Goal: Information Seeking & Learning: Learn about a topic

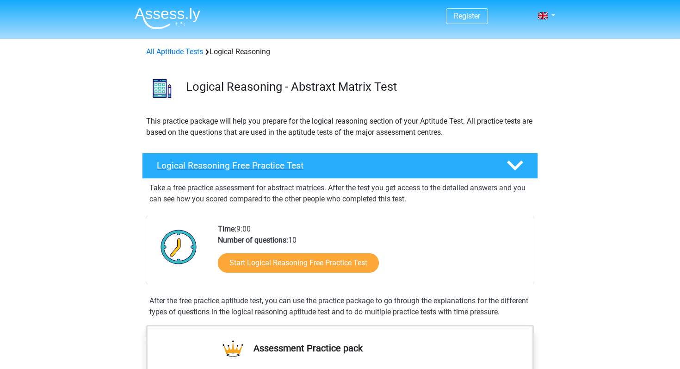
click at [211, 162] on h4 "Logical Reasoning Free Practice Test" at bounding box center [324, 165] width 335 height 11
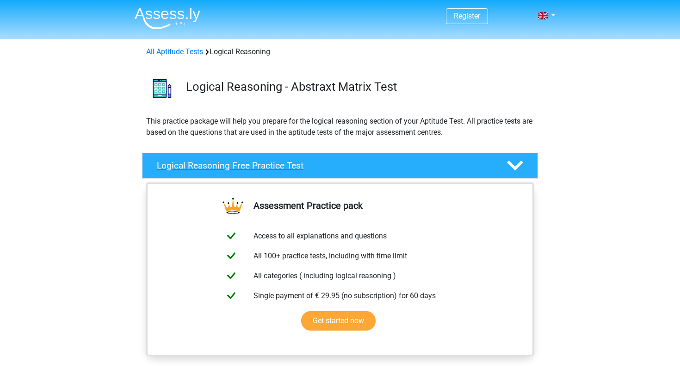
click at [211, 162] on h4 "Logical Reasoning Free Practice Test" at bounding box center [324, 165] width 335 height 11
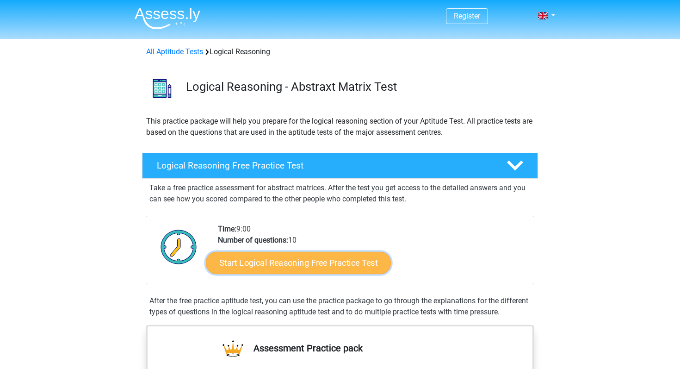
click at [300, 263] on link "Start Logical Reasoning Free Practice Test" at bounding box center [298, 262] width 185 height 22
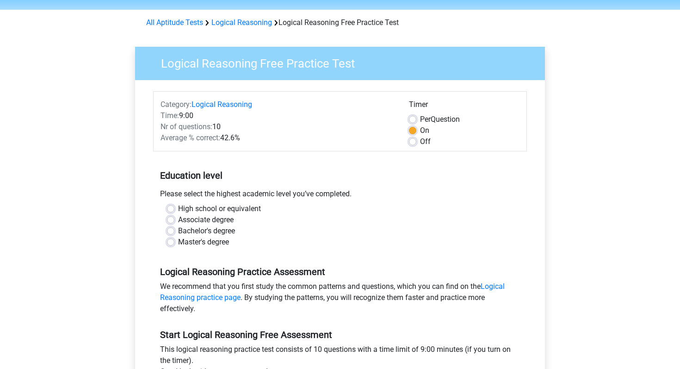
scroll to position [56, 0]
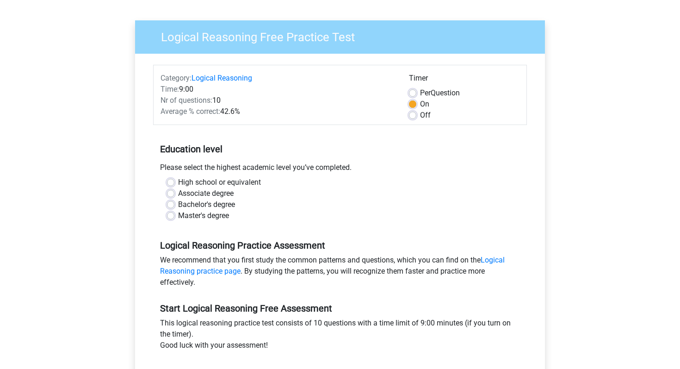
click at [175, 202] on div "Bachelor's degree" at bounding box center [340, 204] width 346 height 11
click at [178, 202] on label "Bachelor's degree" at bounding box center [206, 204] width 57 height 11
click at [173, 202] on input "Bachelor's degree" at bounding box center [170, 203] width 7 height 9
radio input "true"
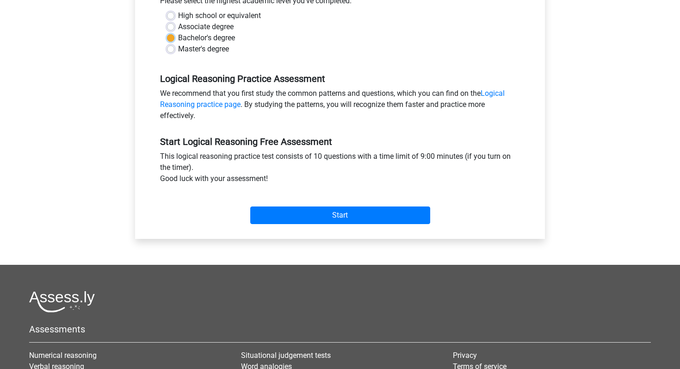
scroll to position [289, 0]
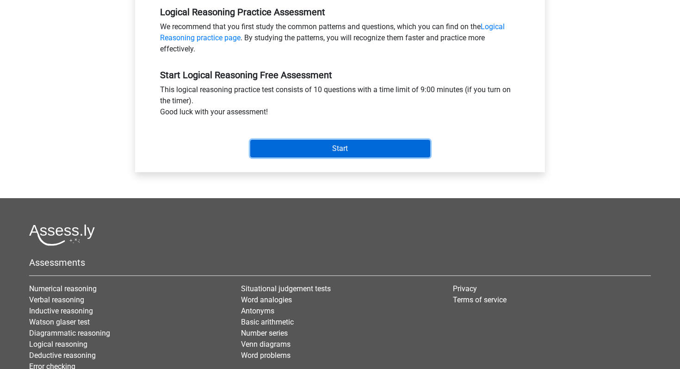
click at [351, 156] on input "Start" at bounding box center [340, 149] width 180 height 18
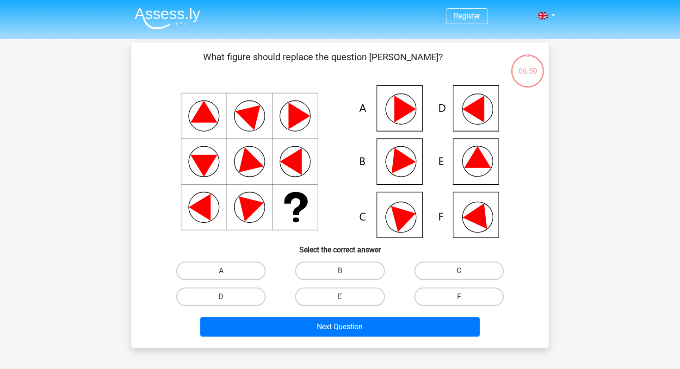
click at [479, 167] on icon at bounding box center [478, 157] width 27 height 22
drag, startPoint x: 440, startPoint y: 289, endPoint x: 427, endPoint y: 220, distance: 70.8
click at [427, 224] on div "What figure should replace the question [PERSON_NAME]?" at bounding box center [340, 195] width 410 height 290
drag, startPoint x: 359, startPoint y: 272, endPoint x: 401, endPoint y: 286, distance: 44.6
click at [400, 286] on div "A B C D E" at bounding box center [339, 284] width 357 height 52
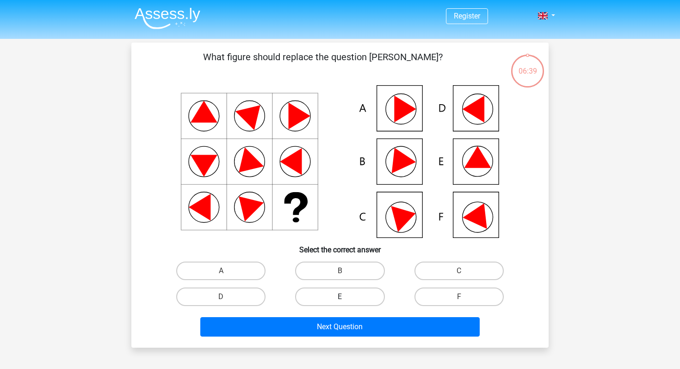
click at [371, 299] on label "E" at bounding box center [339, 296] width 89 height 19
click at [346, 299] on input "E" at bounding box center [343, 300] width 6 height 6
radio input "true"
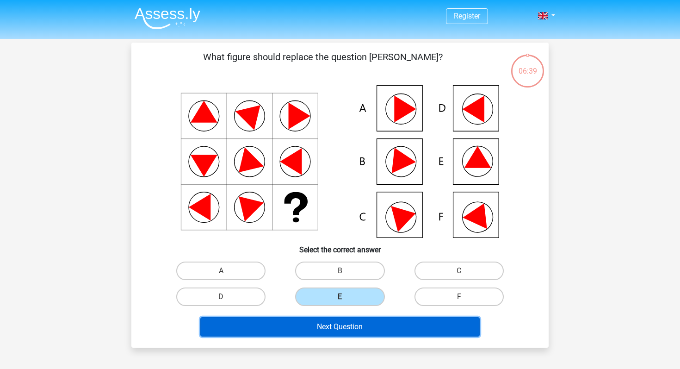
click at [372, 324] on button "Next Question" at bounding box center [340, 326] width 280 height 19
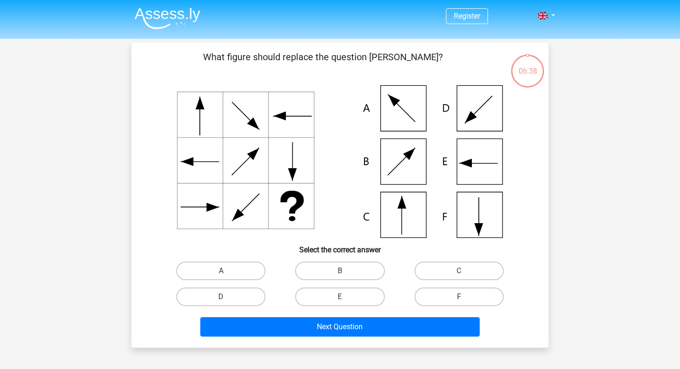
scroll to position [43, 0]
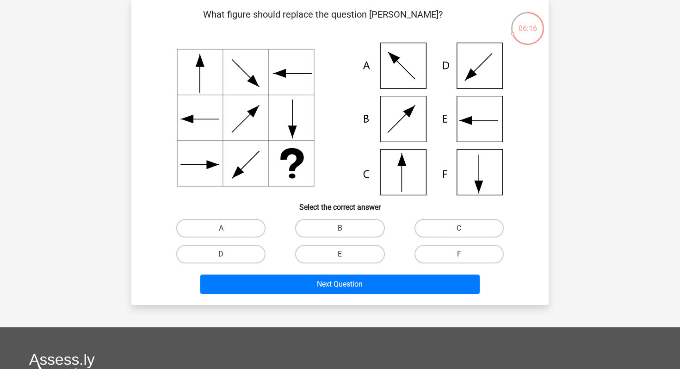
click at [462, 228] on input "C" at bounding box center [462, 231] width 6 height 6
radio input "true"
click at [380, 294] on div "Next Question" at bounding box center [339, 285] width 357 height 23
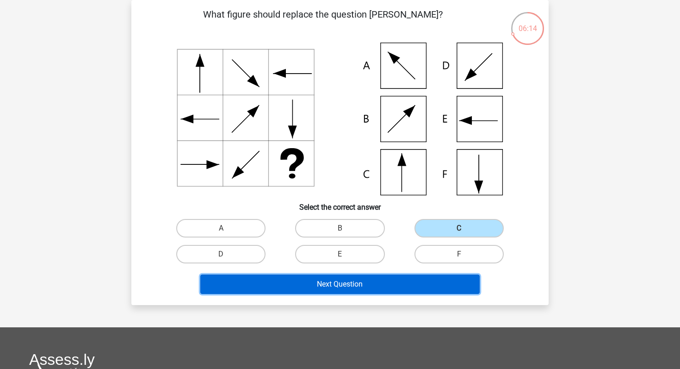
click at [381, 285] on button "Next Question" at bounding box center [340, 283] width 280 height 19
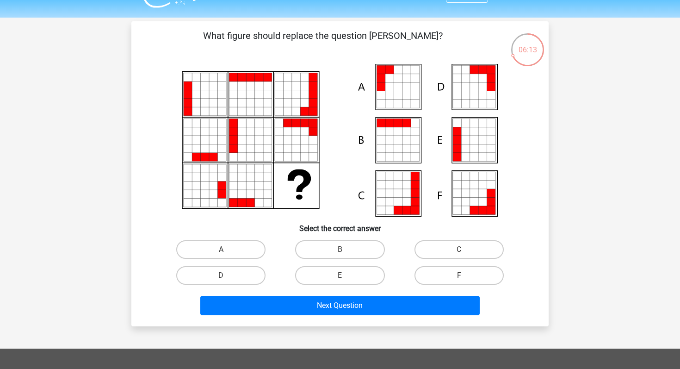
scroll to position [21, 0]
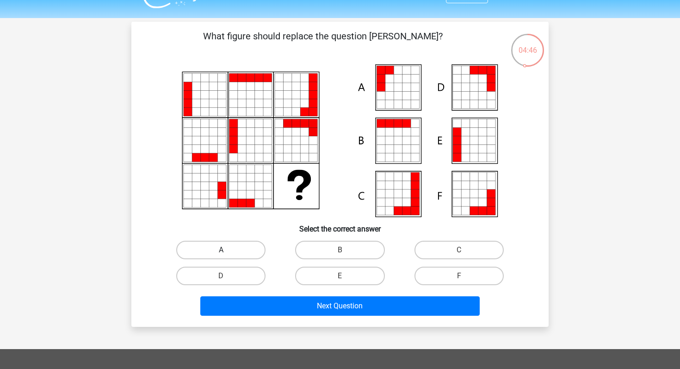
click at [245, 249] on label "A" at bounding box center [220, 250] width 89 height 19
click at [227, 250] on input "A" at bounding box center [224, 253] width 6 height 6
radio input "true"
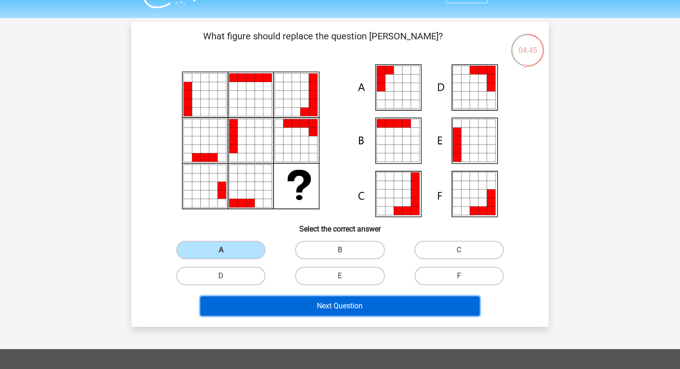
click at [358, 308] on button "Next Question" at bounding box center [340, 305] width 280 height 19
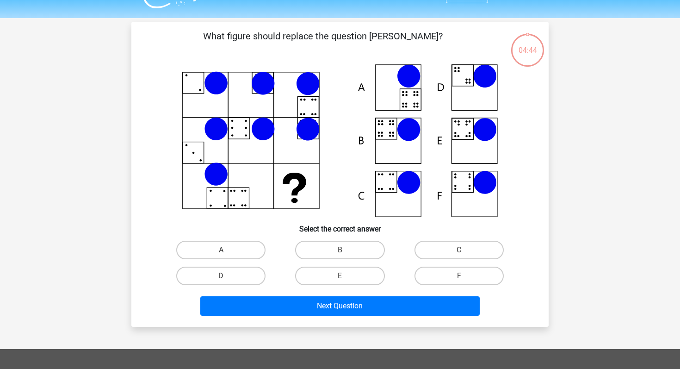
scroll to position [43, 0]
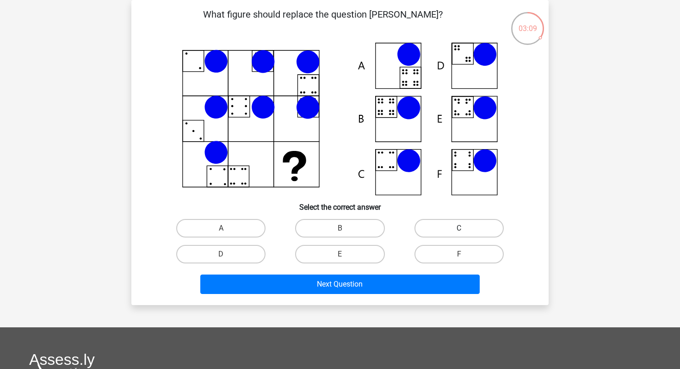
click at [444, 225] on label "C" at bounding box center [459, 228] width 89 height 19
click at [459, 228] on input "C" at bounding box center [462, 231] width 6 height 6
radio input "true"
click at [343, 228] on label "B" at bounding box center [339, 228] width 89 height 19
click at [343, 228] on input "B" at bounding box center [343, 231] width 6 height 6
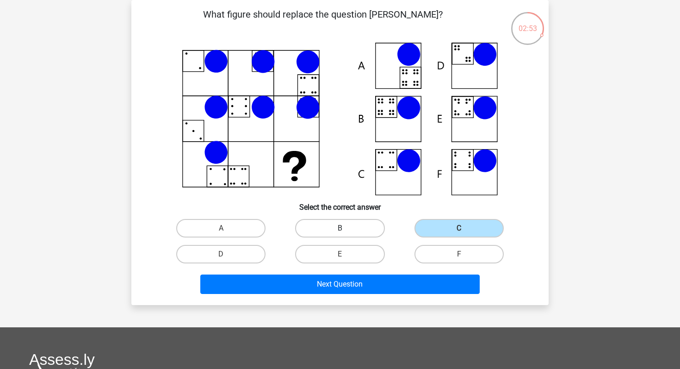
radio input "true"
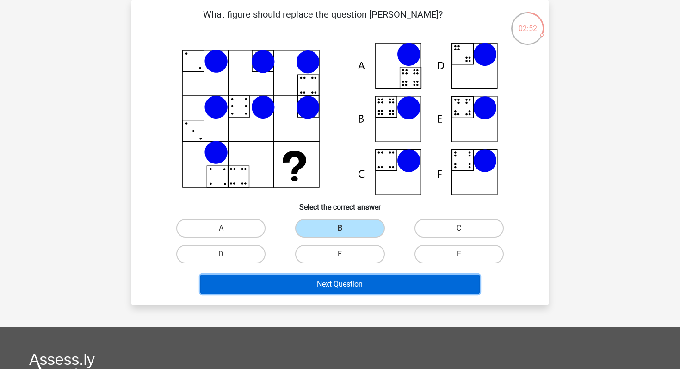
click at [330, 288] on button "Next Question" at bounding box center [340, 283] width 280 height 19
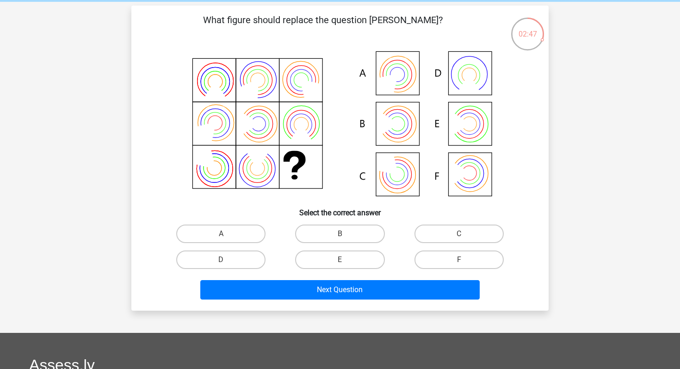
scroll to position [38, 0]
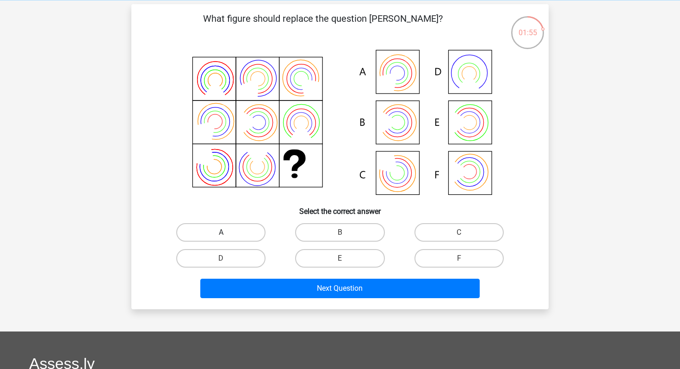
click at [235, 227] on label "A" at bounding box center [220, 232] width 89 height 19
click at [227, 232] on input "A" at bounding box center [224, 235] width 6 height 6
radio input "true"
click at [391, 112] on icon at bounding box center [340, 123] width 373 height 153
click at [351, 238] on label "B" at bounding box center [339, 232] width 89 height 19
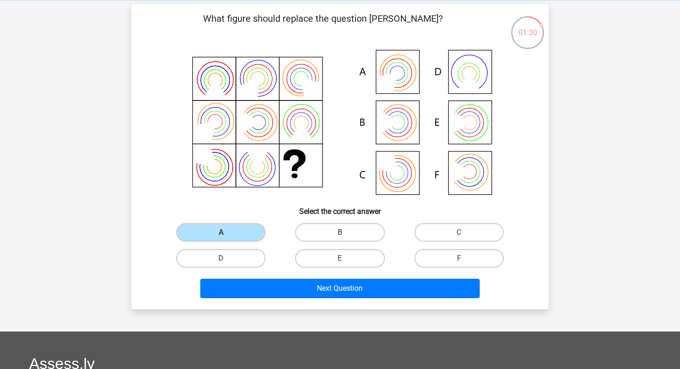
click at [346, 238] on input "B" at bounding box center [343, 235] width 6 height 6
radio input "true"
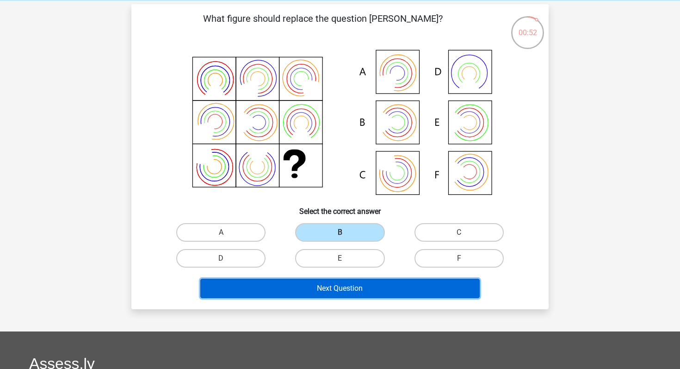
click at [314, 285] on button "Next Question" at bounding box center [340, 288] width 280 height 19
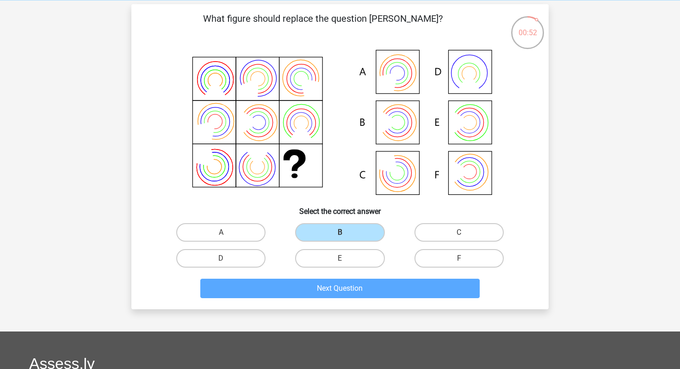
scroll to position [43, 0]
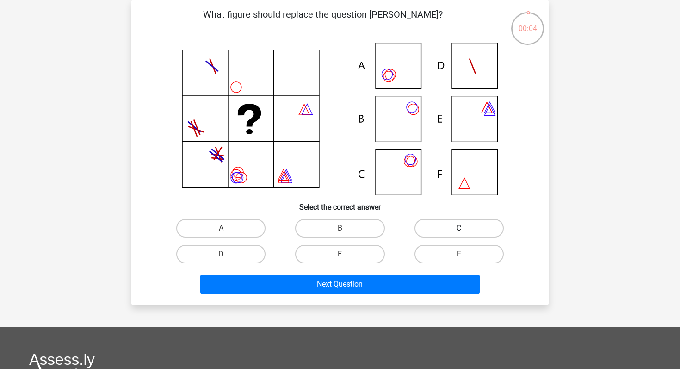
click at [457, 230] on label "C" at bounding box center [459, 228] width 89 height 19
click at [459, 230] on input "C" at bounding box center [462, 231] width 6 height 6
radio input "true"
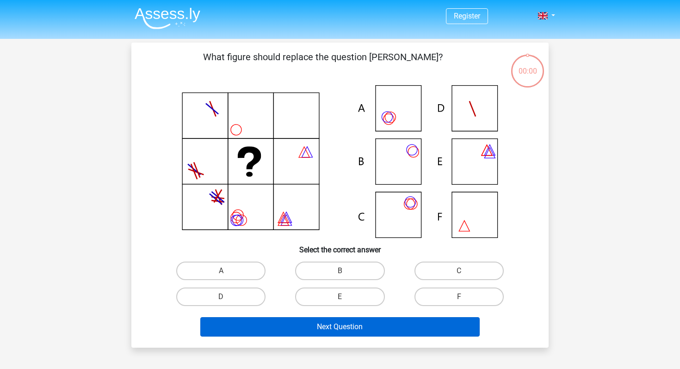
scroll to position [43, 0]
